Goal: Check status: Check status

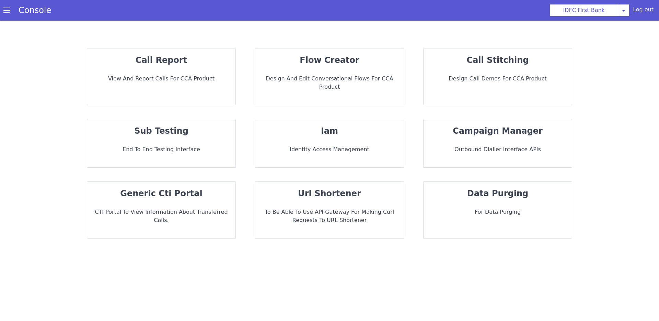
click at [172, 75] on p "View and report calls for CCA Product" at bounding box center [161, 78] width 137 height 8
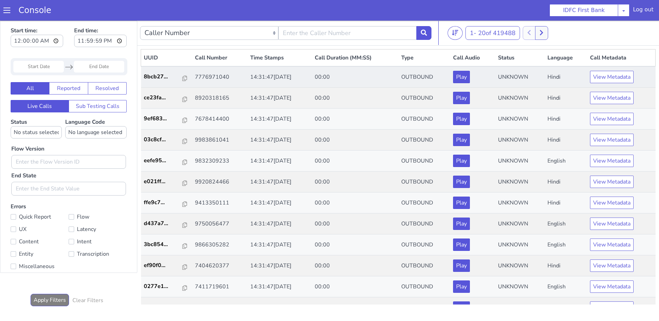
click at [180, 84] on td "8bcb27..." at bounding box center [166, 76] width 51 height 21
click at [152, 79] on p "8bcb27..." at bounding box center [163, 76] width 39 height 8
